Goal: Information Seeking & Learning: Get advice/opinions

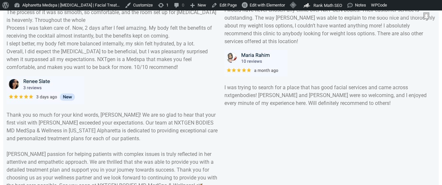
scroll to position [2829, 0]
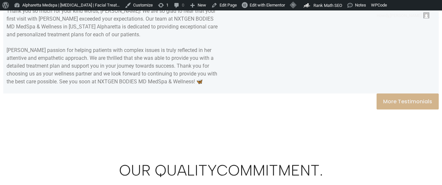
click at [407, 105] on span "More Testimonials" at bounding box center [407, 102] width 49 height 6
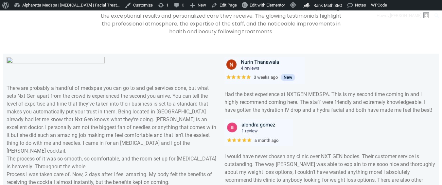
scroll to position [2916, 0]
